Goal: Find specific page/section: Find specific page/section

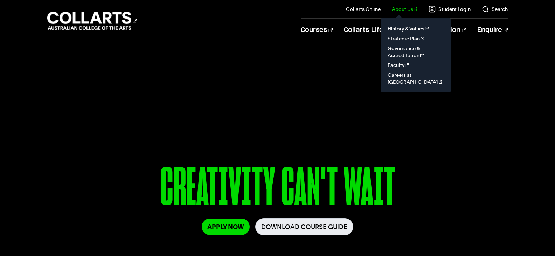
click at [409, 7] on link "About Us" at bounding box center [405, 9] width 26 height 7
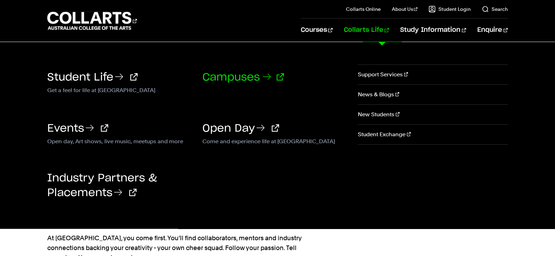
click at [219, 77] on link "Campuses" at bounding box center [243, 77] width 82 height 11
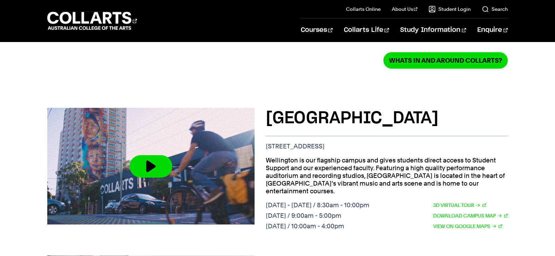
scroll to position [210, 0]
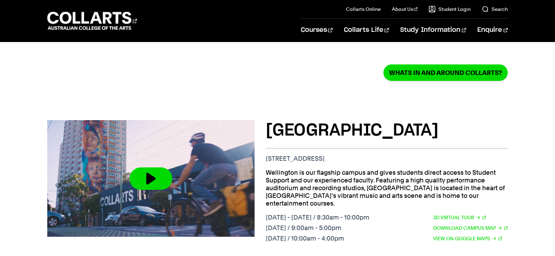
drag, startPoint x: 266, startPoint y: 158, endPoint x: 388, endPoint y: 157, distance: 122.2
click at [388, 157] on p "[STREET_ADDRESS]" at bounding box center [387, 159] width 242 height 8
copy p "[STREET_ADDRESS]"
